Goal: Information Seeking & Learning: Learn about a topic

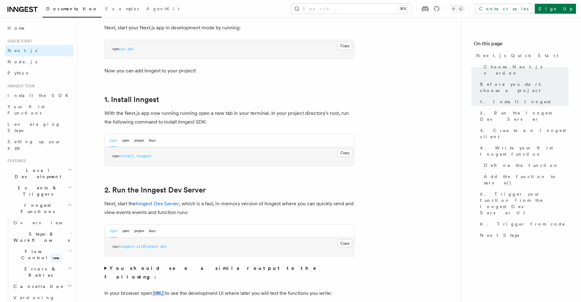
scroll to position [281, 0]
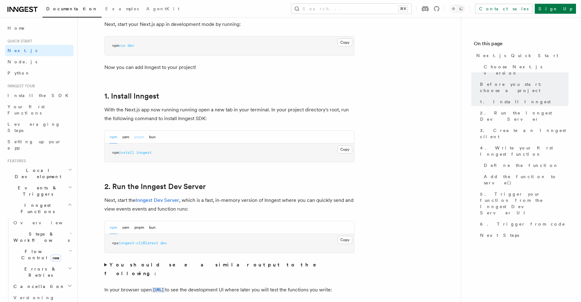
click at [138, 139] on button "pnpm" at bounding box center [139, 137] width 10 height 13
click at [141, 154] on span "inngest" at bounding box center [137, 153] width 15 height 4
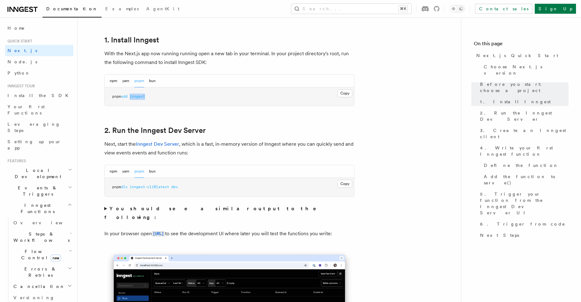
scroll to position [330, 0]
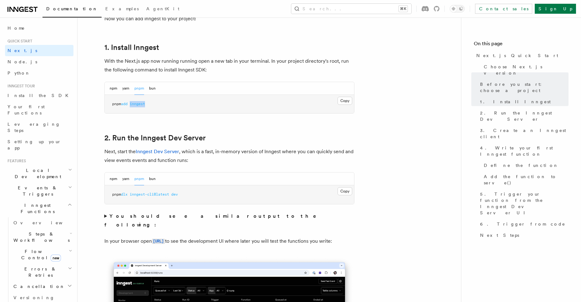
click at [145, 105] on span "inngest" at bounding box center [137, 104] width 15 height 4
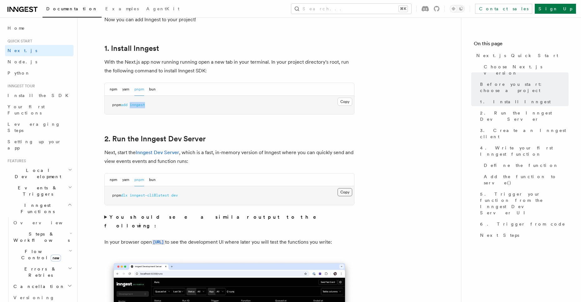
scroll to position [329, 0]
click at [347, 193] on button "Copy Copied" at bounding box center [344, 193] width 15 height 8
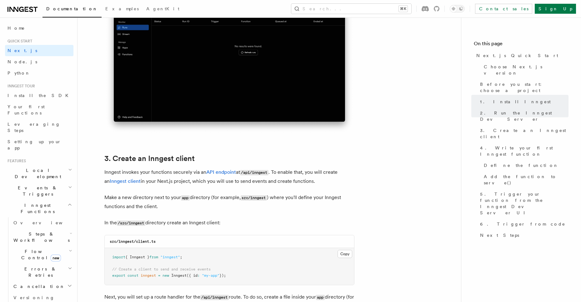
scroll to position [616, 0]
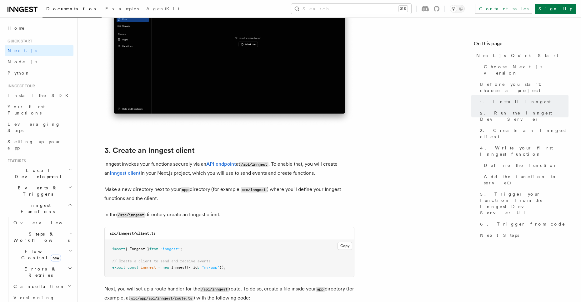
click at [260, 165] on code "/api/inngest" at bounding box center [254, 164] width 28 height 5
copy code "inngest"
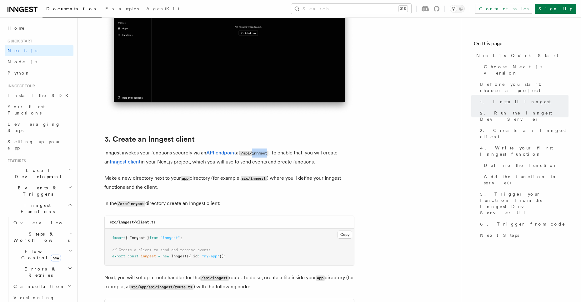
scroll to position [629, 0]
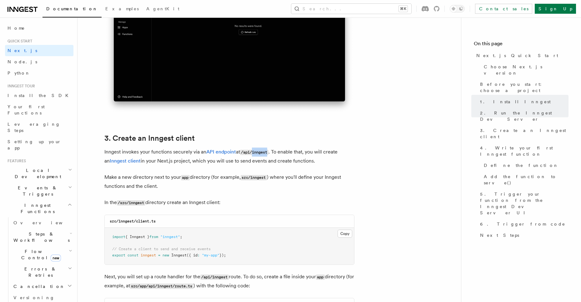
drag, startPoint x: 235, startPoint y: 256, endPoint x: 108, endPoint y: 233, distance: 128.5
click at [108, 233] on pre "import { Inngest } from "inngest" ; // Create a client to send and receive even…" at bounding box center [229, 246] width 249 height 37
copy code "import { Inngest } from "inngest" ; // Create a client to send and receive even…"
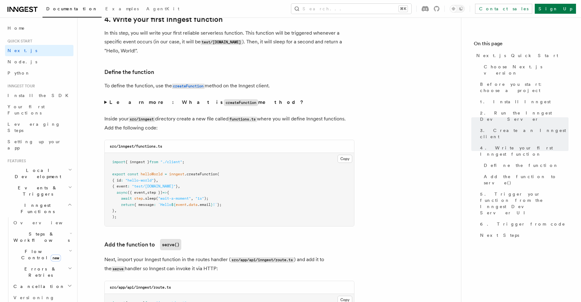
scroll to position [1017, 0]
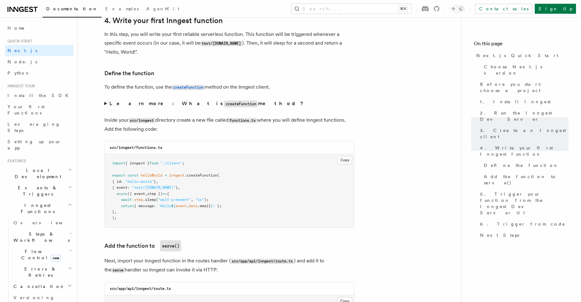
click at [133, 103] on strong "Learn more: What is createFunction method?" at bounding box center [206, 104] width 195 height 6
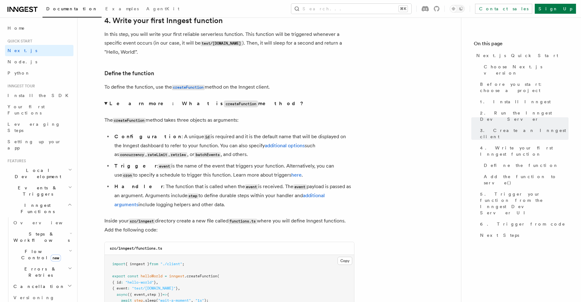
click at [132, 103] on strong "Learn more: What is createFunction method?" at bounding box center [206, 104] width 195 height 6
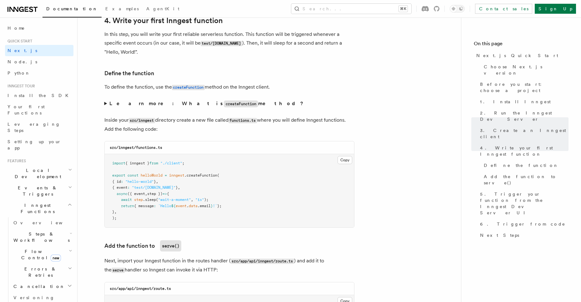
click at [133, 104] on strong "Learn more: What is createFunction method?" at bounding box center [206, 104] width 195 height 6
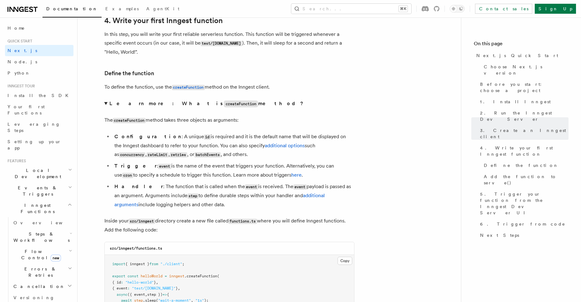
click at [133, 104] on strong "Learn more: What is createFunction method?" at bounding box center [206, 104] width 195 height 6
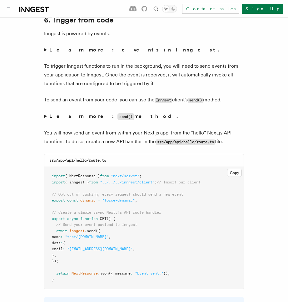
scroll to position [2952, 0]
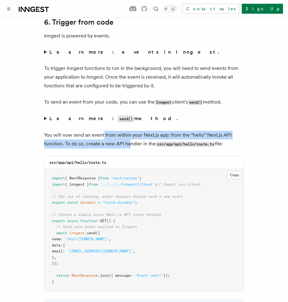
drag, startPoint x: 103, startPoint y: 101, endPoint x: 130, endPoint y: 106, distance: 27.7
click at [130, 131] on p "You will now send an event from within your Next.js app: from the “hello” Next.…" at bounding box center [144, 140] width 200 height 18
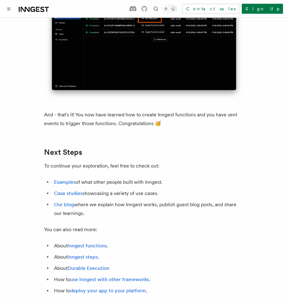
scroll to position [3516, 0]
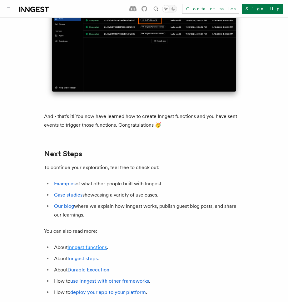
click at [89, 245] on link "Inngest functions" at bounding box center [86, 248] width 39 height 6
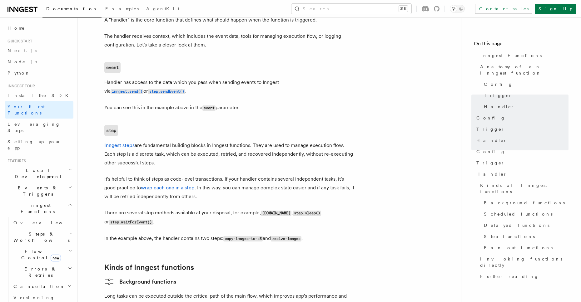
scroll to position [746, 0]
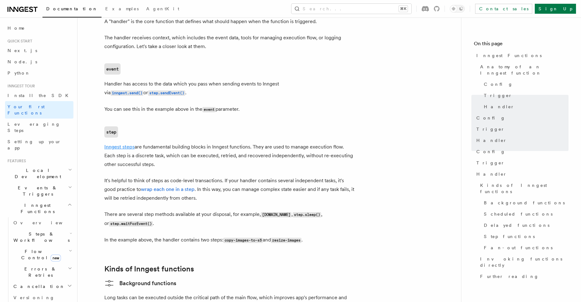
click at [126, 144] on link "Inngest steps" at bounding box center [119, 147] width 30 height 6
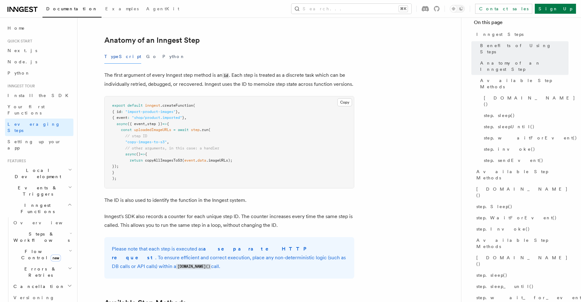
scroll to position [257, 0]
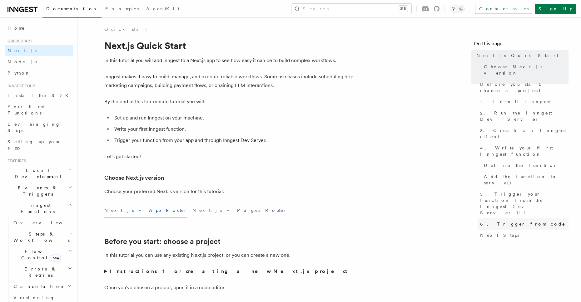
click at [537, 219] on link "6. Trigger from code" at bounding box center [522, 224] width 91 height 11
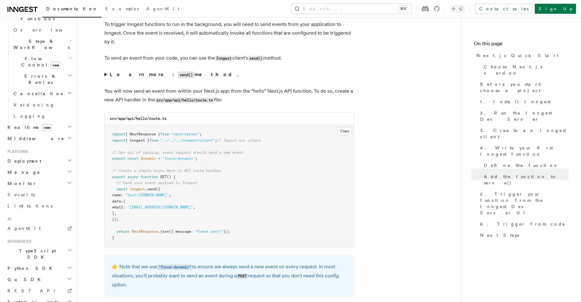
scroll to position [197, 0]
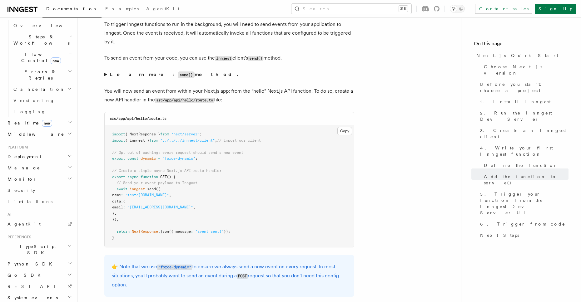
click at [67, 244] on icon "button" at bounding box center [69, 246] width 5 height 5
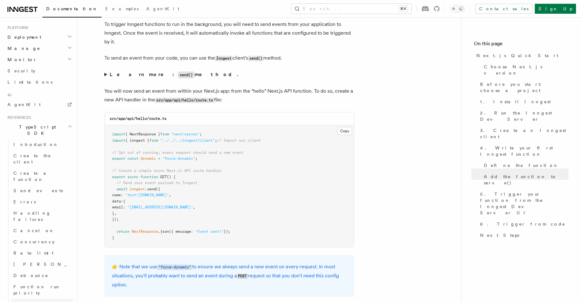
scroll to position [323, 0]
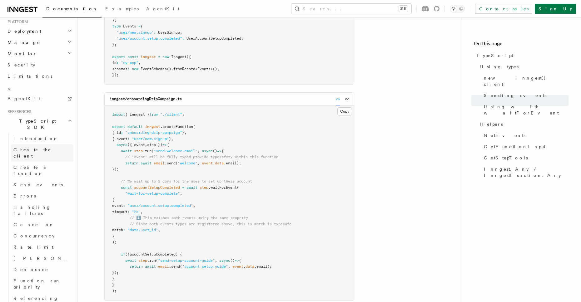
scroll to position [323, 0]
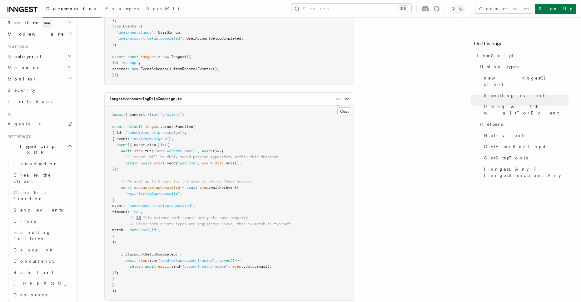
click at [67, 143] on icon "button" at bounding box center [69, 145] width 5 height 5
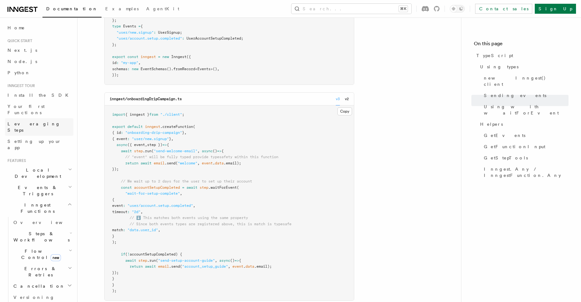
scroll to position [1, 0]
click at [70, 232] on icon "button" at bounding box center [71, 232] width 2 height 1
click at [59, 245] on link "Overview" at bounding box center [45, 250] width 57 height 11
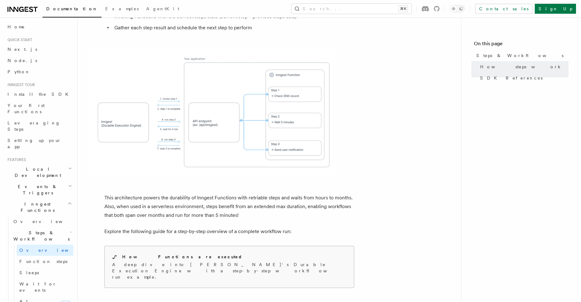
scroll to position [568, 0]
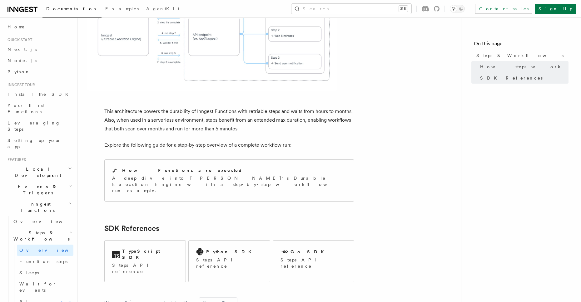
click at [70, 230] on icon "button" at bounding box center [71, 232] width 2 height 5
click at [67, 201] on icon "button" at bounding box center [69, 203] width 5 height 5
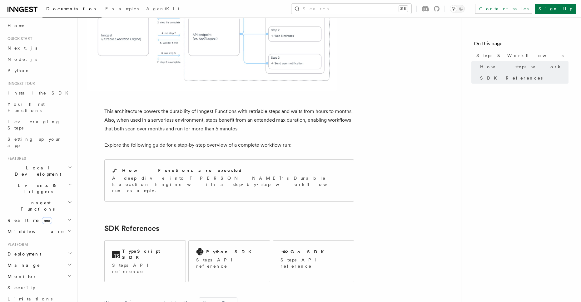
click at [68, 182] on icon "button" at bounding box center [70, 184] width 4 height 5
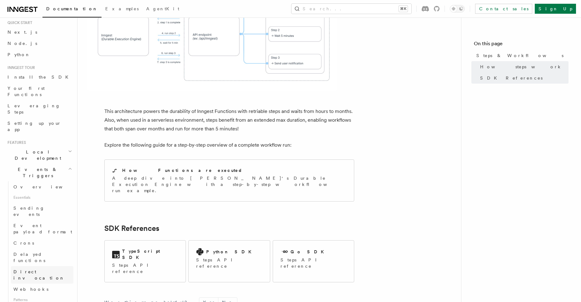
scroll to position [18, 0]
click at [54, 267] on link "Direct invocation" at bounding box center [42, 275] width 62 height 17
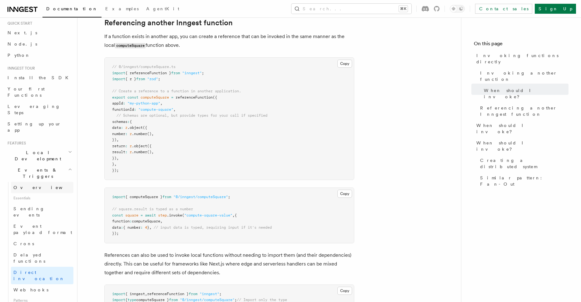
scroll to position [18, 0]
click at [59, 164] on h2 "Events & Triggers" at bounding box center [39, 172] width 68 height 17
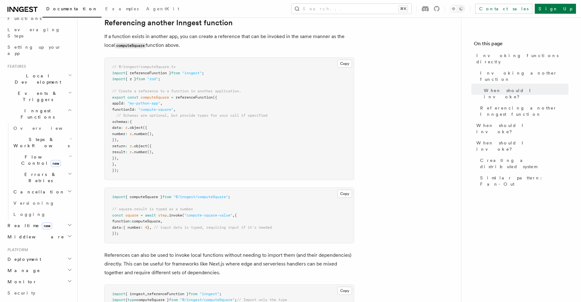
scroll to position [441, 0]
click at [105, 9] on span "Examples" at bounding box center [121, 8] width 33 height 5
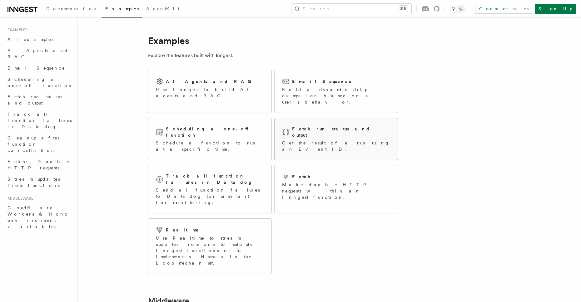
click at [320, 136] on div "Fetch run status and output Get the result of a run using an Event ID." at bounding box center [336, 139] width 123 height 42
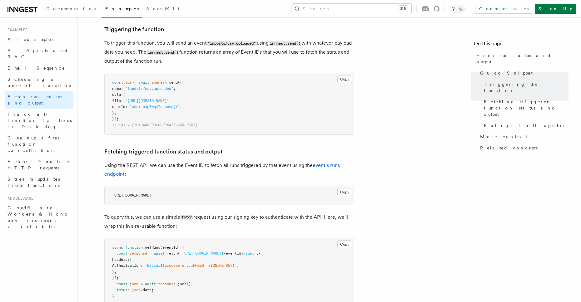
scroll to position [235, 0]
